Goal: Find specific page/section: Find specific page/section

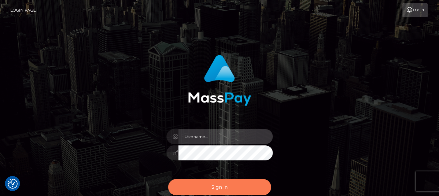
type input "[PERSON_NAME]"
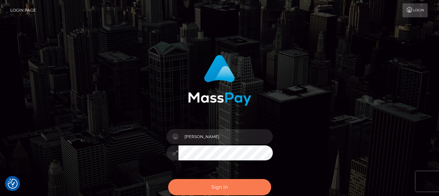
click at [232, 187] on button "Sign in" at bounding box center [219, 187] width 103 height 16
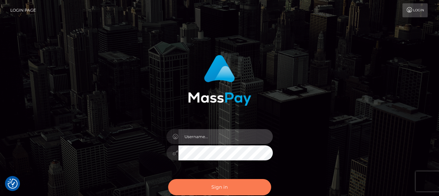
type input "[PERSON_NAME]"
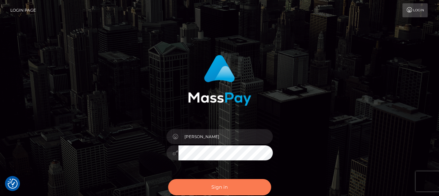
click at [221, 187] on button "Sign in" at bounding box center [219, 187] width 103 height 16
click at [216, 192] on button "Sign in" at bounding box center [219, 187] width 103 height 16
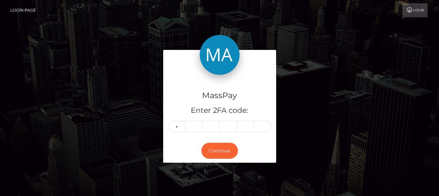
type input "7"
type input "9"
type input "7"
type input "8"
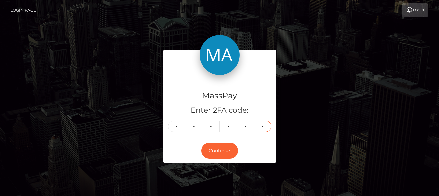
type input "9"
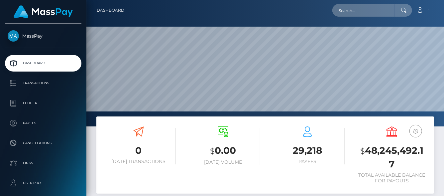
scroll to position [118, 106]
click at [346, 13] on input "text" at bounding box center [363, 10] width 62 height 13
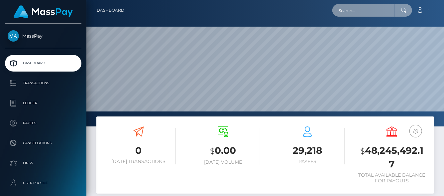
paste input "[EMAIL_ADDRESS][DOMAIN_NAME]"
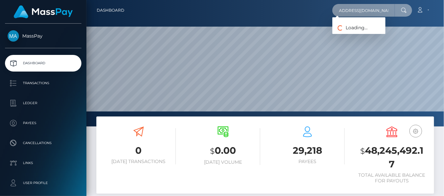
type input "[EMAIL_ADDRESS][DOMAIN_NAME]"
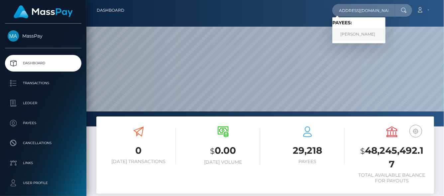
click at [348, 33] on link "ZAKARIA BENMESROUK" at bounding box center [358, 34] width 53 height 12
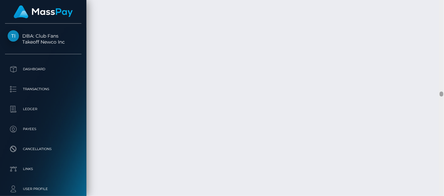
scroll to position [3756, 0]
drag, startPoint x: 442, startPoint y: 91, endPoint x: 429, endPoint y: 9, distance: 83.5
click at [432, 4] on div "Customer Profile Loading... Loading..." at bounding box center [264, 98] width 357 height 196
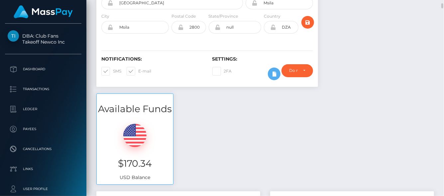
scroll to position [0, 0]
